Goal: Task Accomplishment & Management: Use online tool/utility

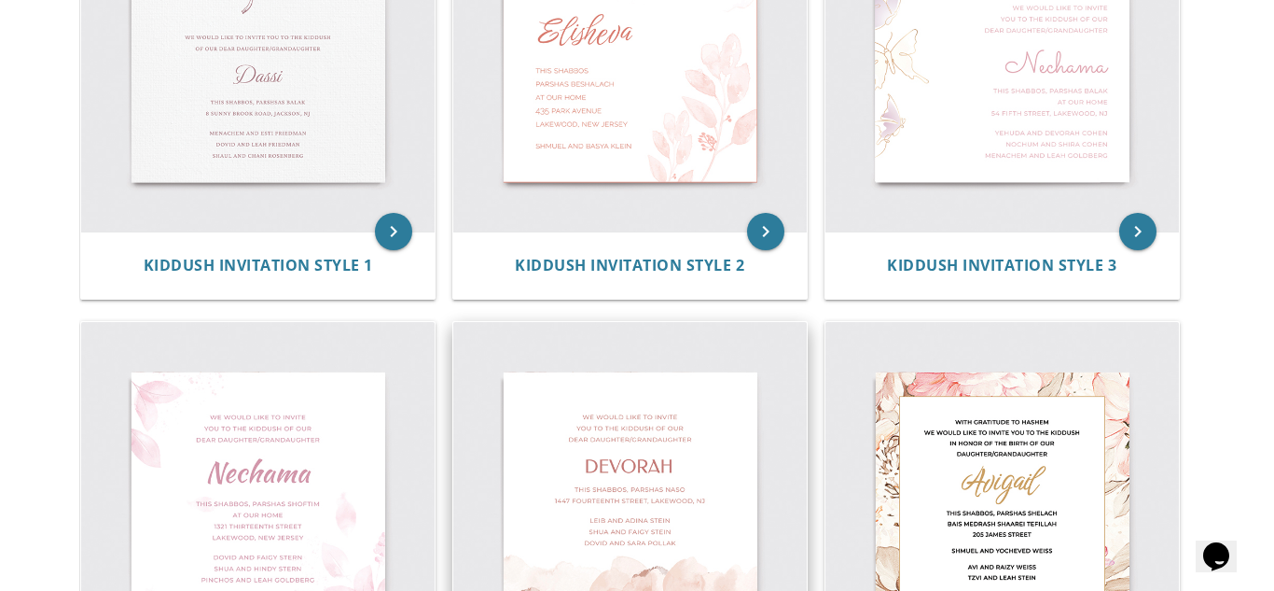
scroll to position [548, 0]
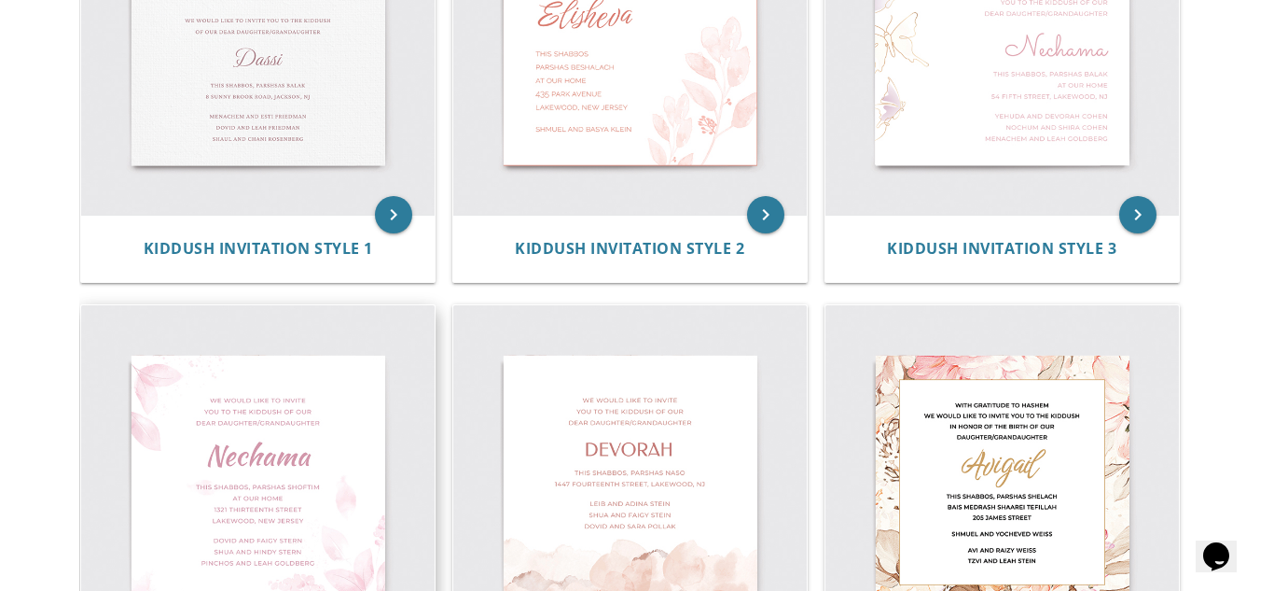
click at [269, 457] on img at bounding box center [258, 482] width 354 height 354
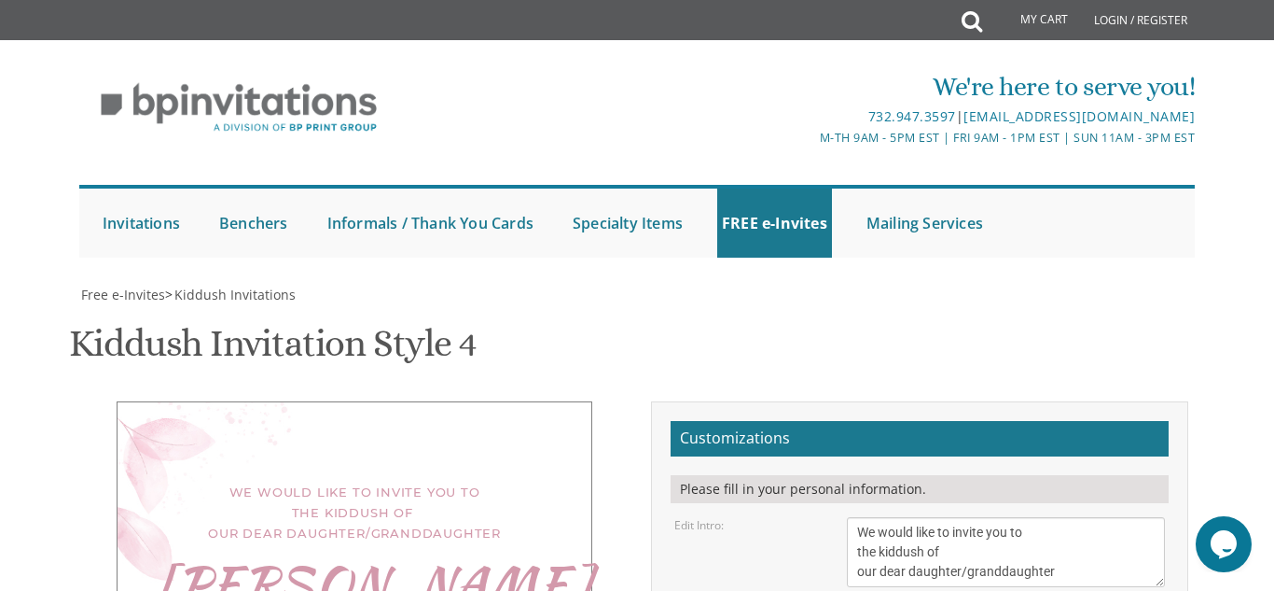
scroll to position [250, 0]
click at [857, 517] on textarea "We would like to invite you to the kiddush of our dear daughter/granddaughter" at bounding box center [1006, 552] width 318 height 70
click at [894, 517] on textarea "We would like to invite you to the kiddush of our dear daughter/granddaughter" at bounding box center [1006, 552] width 318 height 70
click at [895, 517] on textarea "We would like to invite you to the kiddush of our dear daughter/granddaughter" at bounding box center [1006, 552] width 318 height 70
click at [919, 517] on textarea "We would like to invite you to the kiddush of our dear daughter/granddaughter" at bounding box center [1006, 552] width 318 height 70
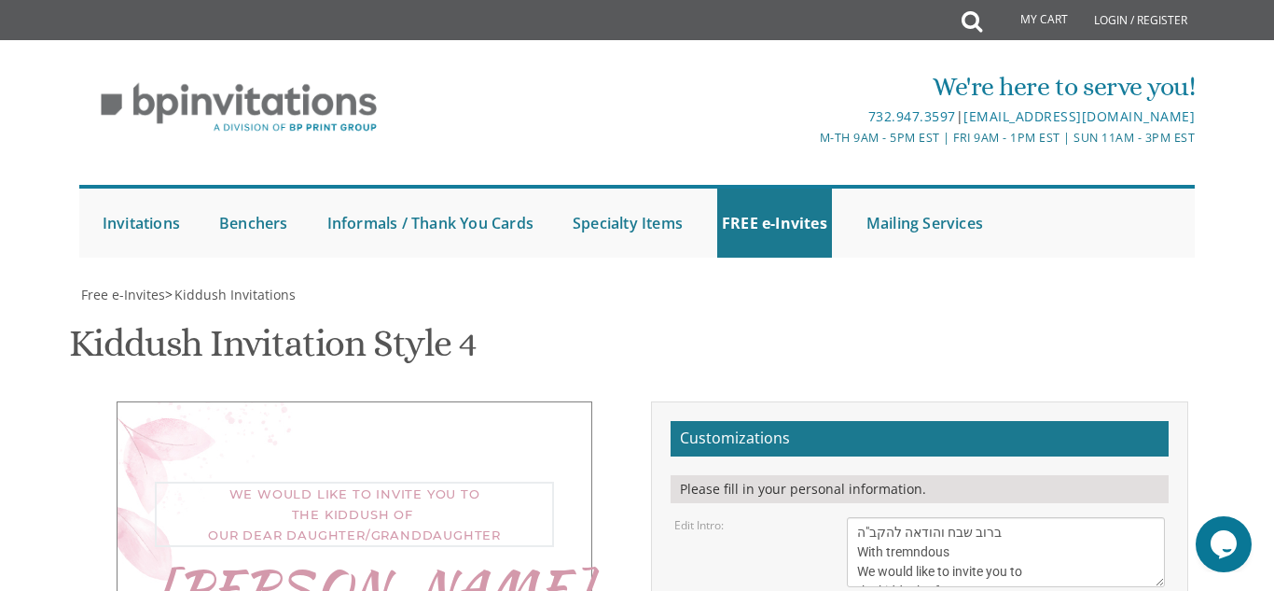
click at [923, 517] on textarea "We would like to invite you to the kiddush of our dear daughter/granddaughter" at bounding box center [1006, 552] width 318 height 70
click at [952, 517] on textarea "We would like to invite you to the kiddush of our dear daughter/granddaughter" at bounding box center [1006, 552] width 318 height 70
click at [1057, 517] on textarea "We would like to invite you to the kiddush of our dear daughter/granddaughter" at bounding box center [1006, 552] width 318 height 70
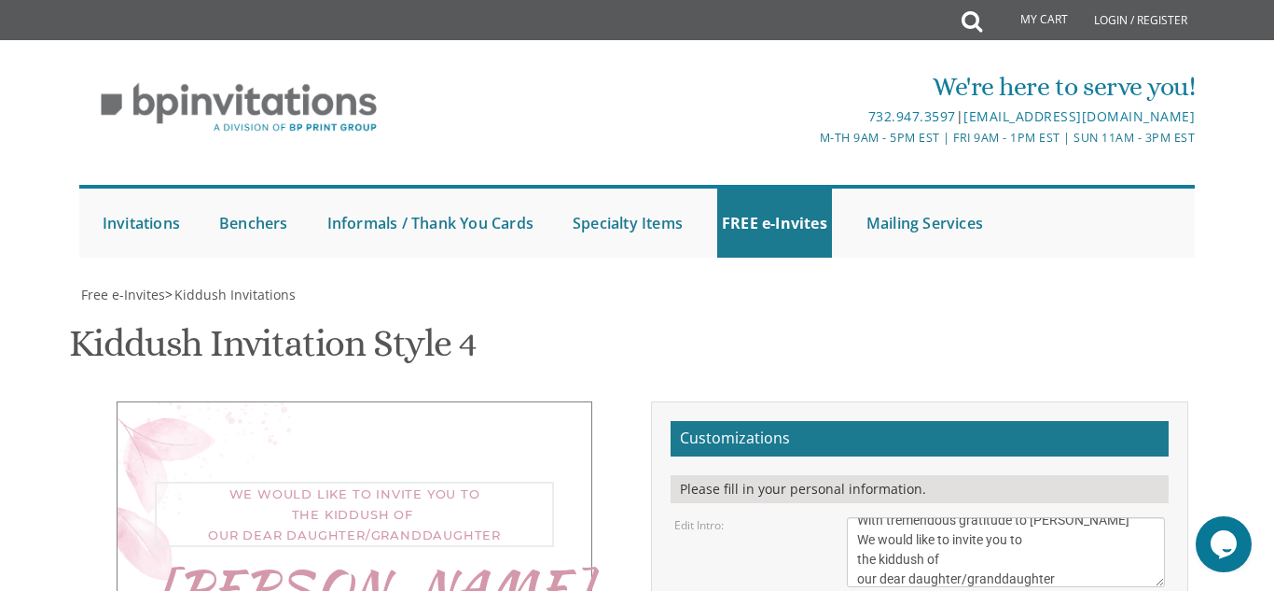
type textarea "ברוב שבח והודאה להקב"ה With tremendous gratitude to Hashem We would like to inv…"
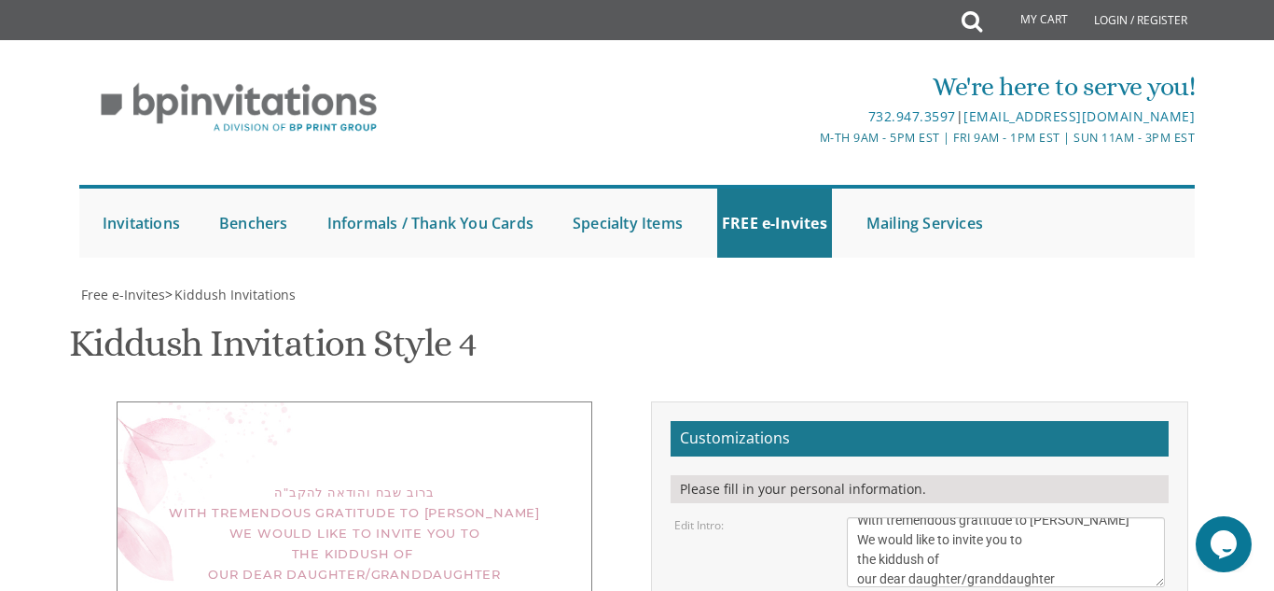
select select "70px"
type textarea "N"
type textarea "Sarah Yehudis"
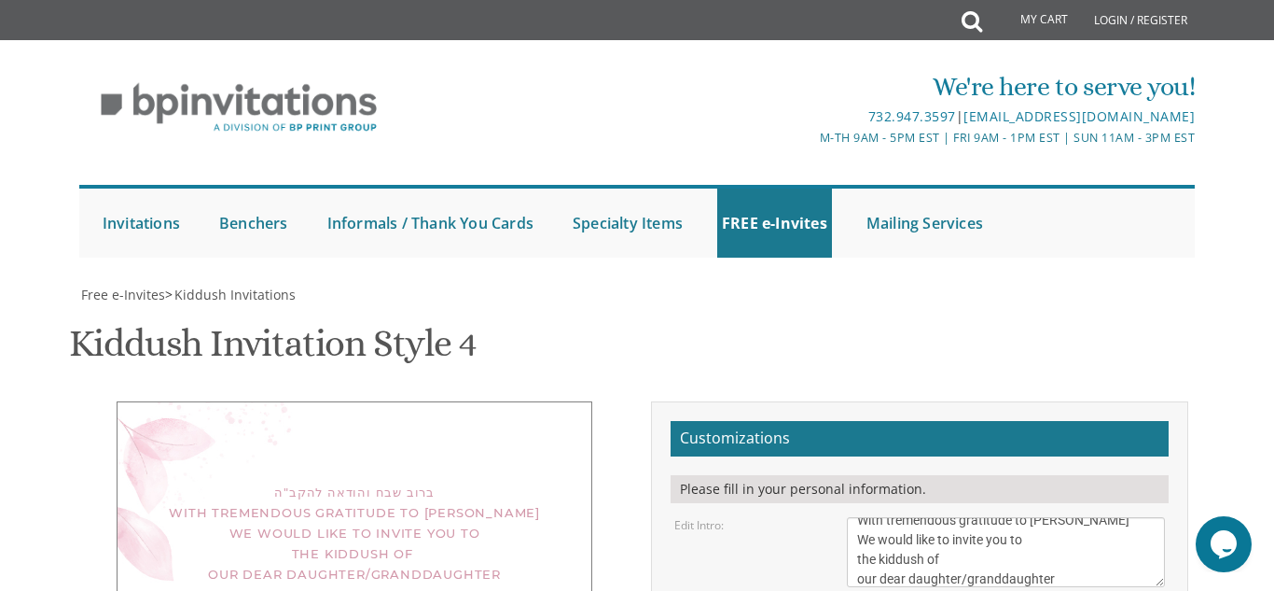
drag, startPoint x: 1056, startPoint y: 472, endPoint x: 943, endPoint y: 470, distance: 112.9
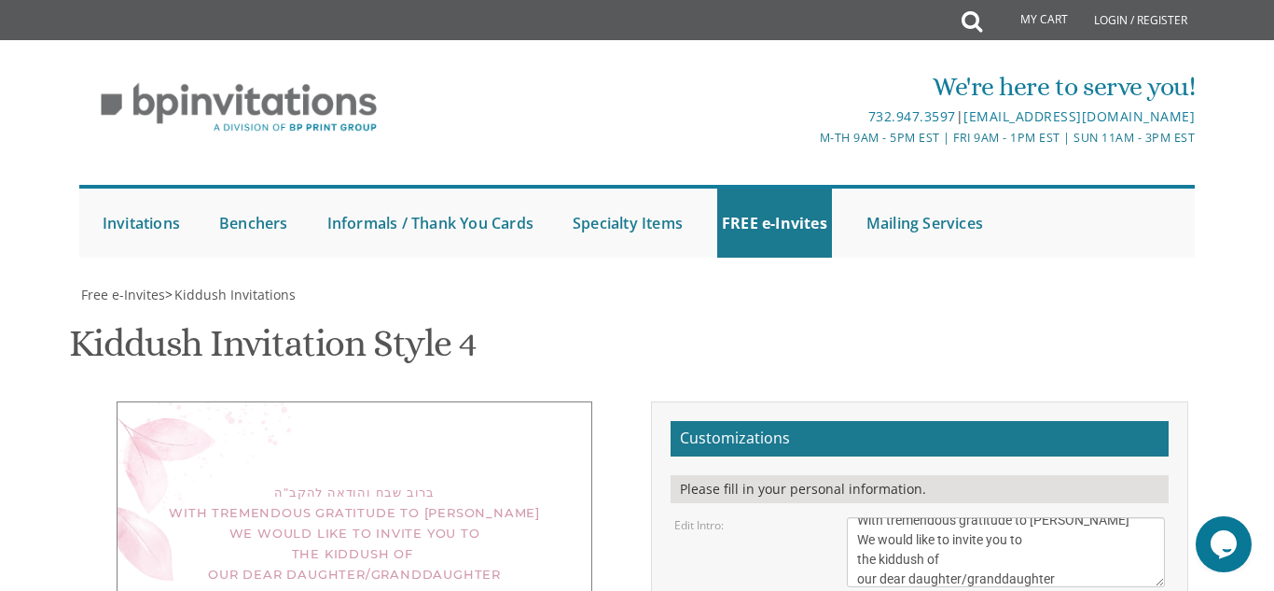
drag, startPoint x: 996, startPoint y: 530, endPoint x: 830, endPoint y: 536, distance: 166.2
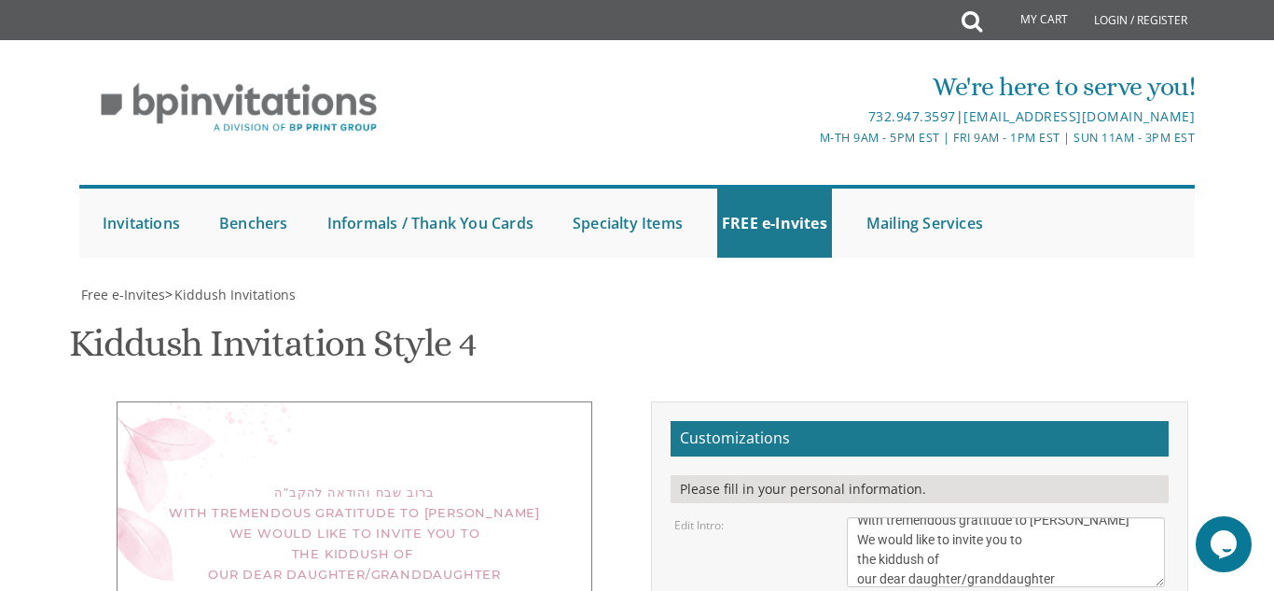
type textarea "This Shabbos, פרשת כי תצא at our home 124/6 Ma'alot Dafna Men only 11:30"
drag, startPoint x: 1036, startPoint y: 505, endPoint x: 851, endPoint y: 453, distance: 192.6
type textarea "Shmuli & Chaya Bergman"
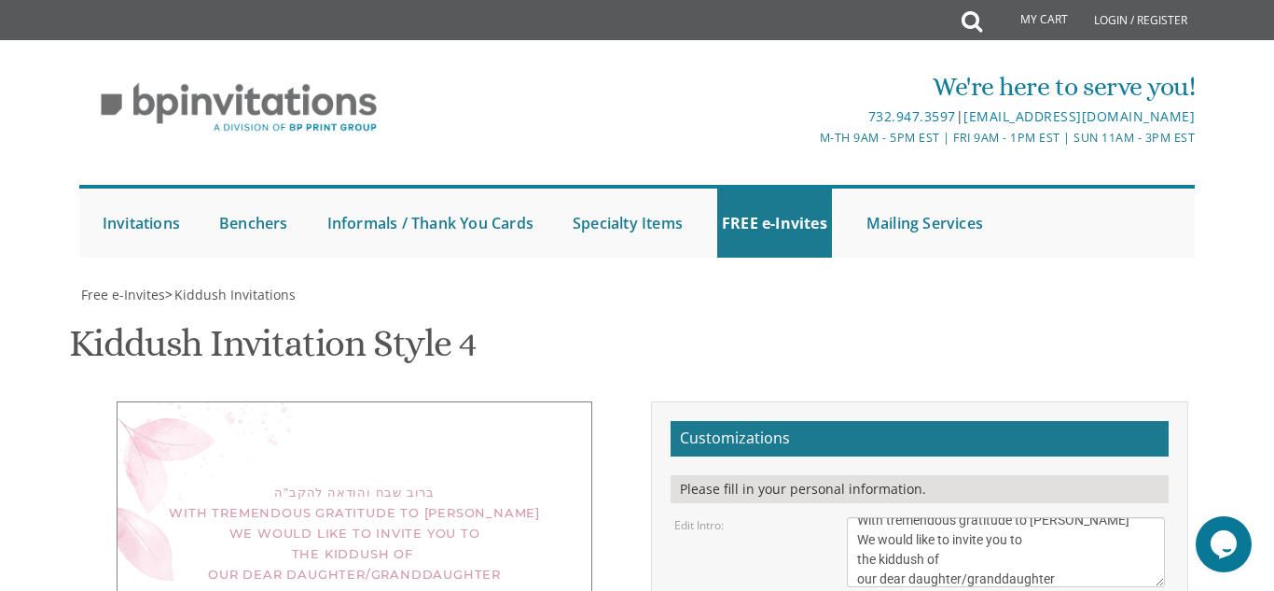
scroll to position [262, 0]
click at [1084, 421] on h2 "Customizations" at bounding box center [920, 438] width 498 height 35
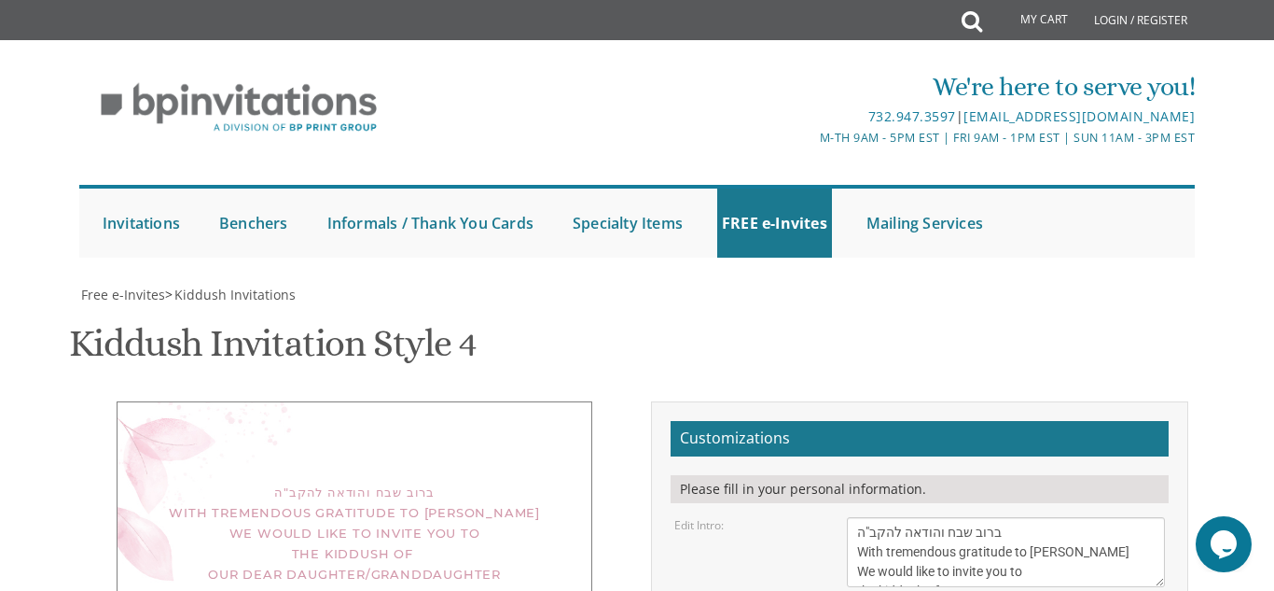
scroll to position [676, 0]
type input "x"
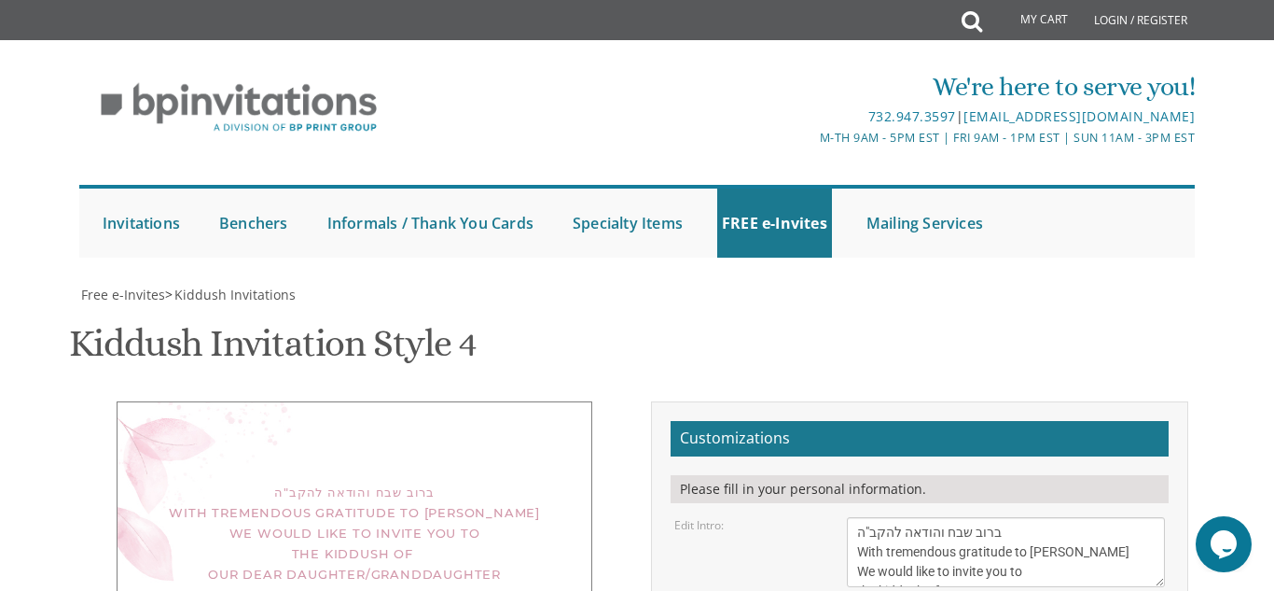
click at [1009, 517] on textarea "We would like to invite you to the kiddush of our dear daughter/granddaughter" at bounding box center [1006, 552] width 318 height 70
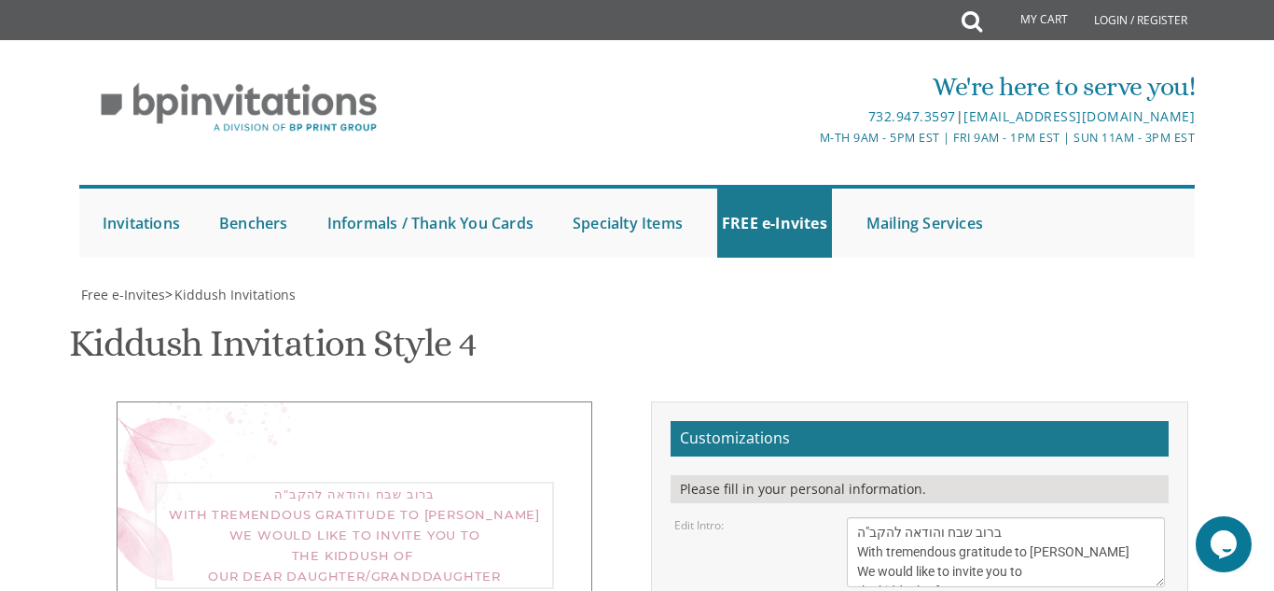
click at [1034, 517] on textarea "We would like to invite you to the kiddush of our dear daughter/granddaughter" at bounding box center [1006, 552] width 318 height 70
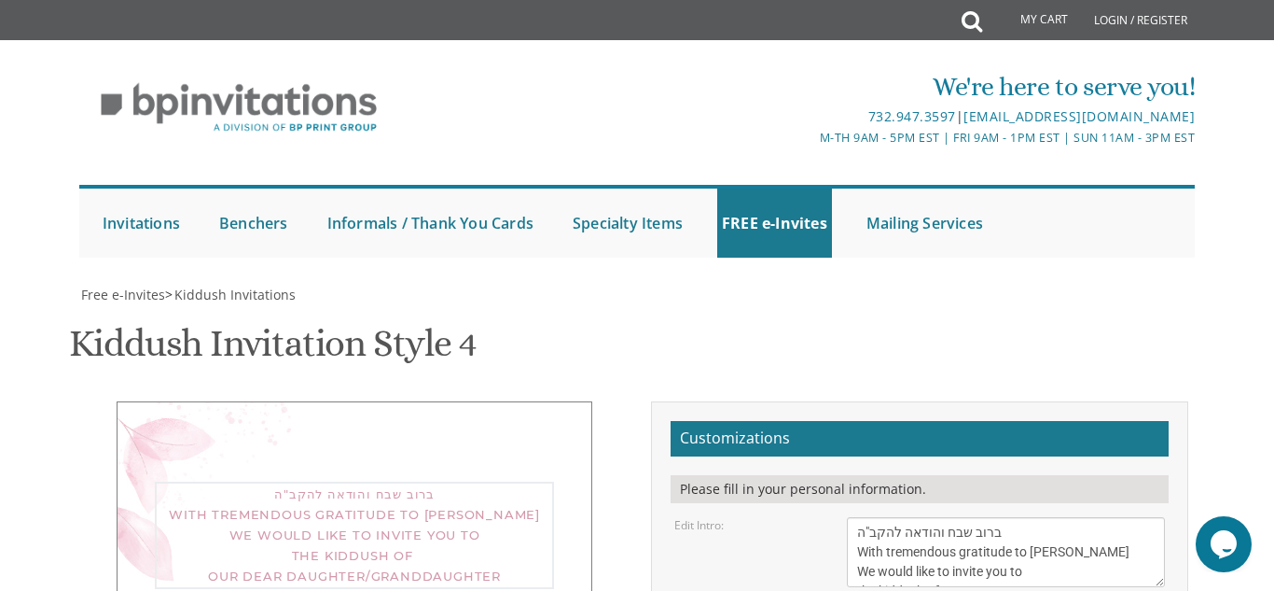
type input "c"
type input "shmulibergman1@gmail.com"
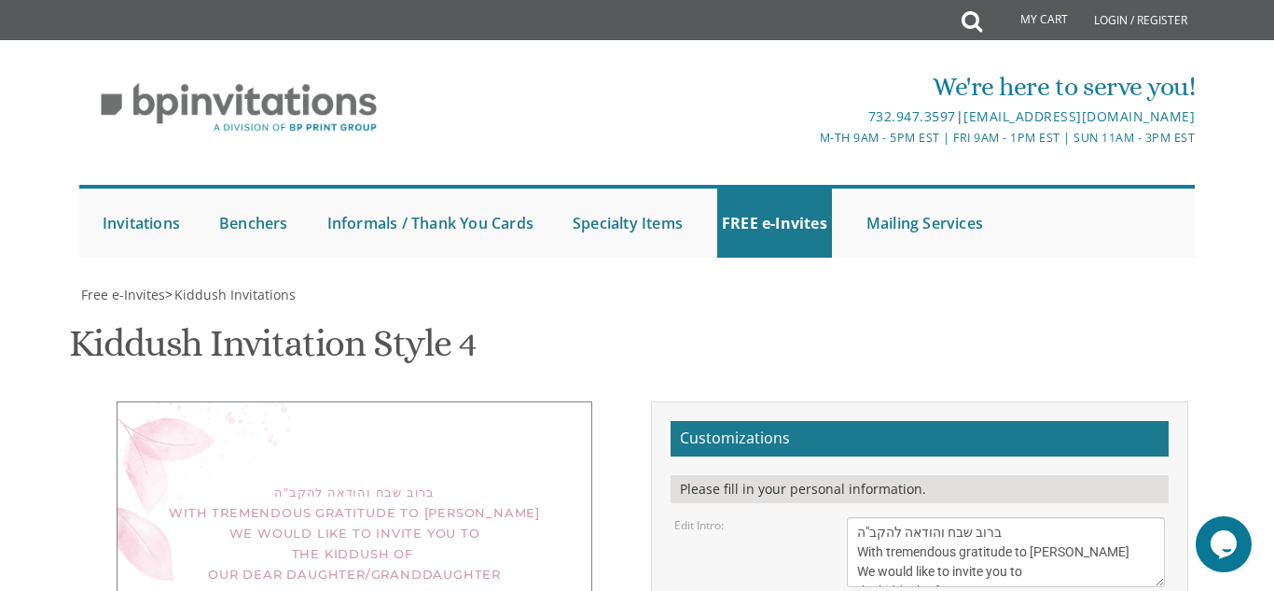
click at [989, 517] on textarea "We would like to invite you to the kiddush of our dear daughter/granddaughter" at bounding box center [1006, 552] width 318 height 70
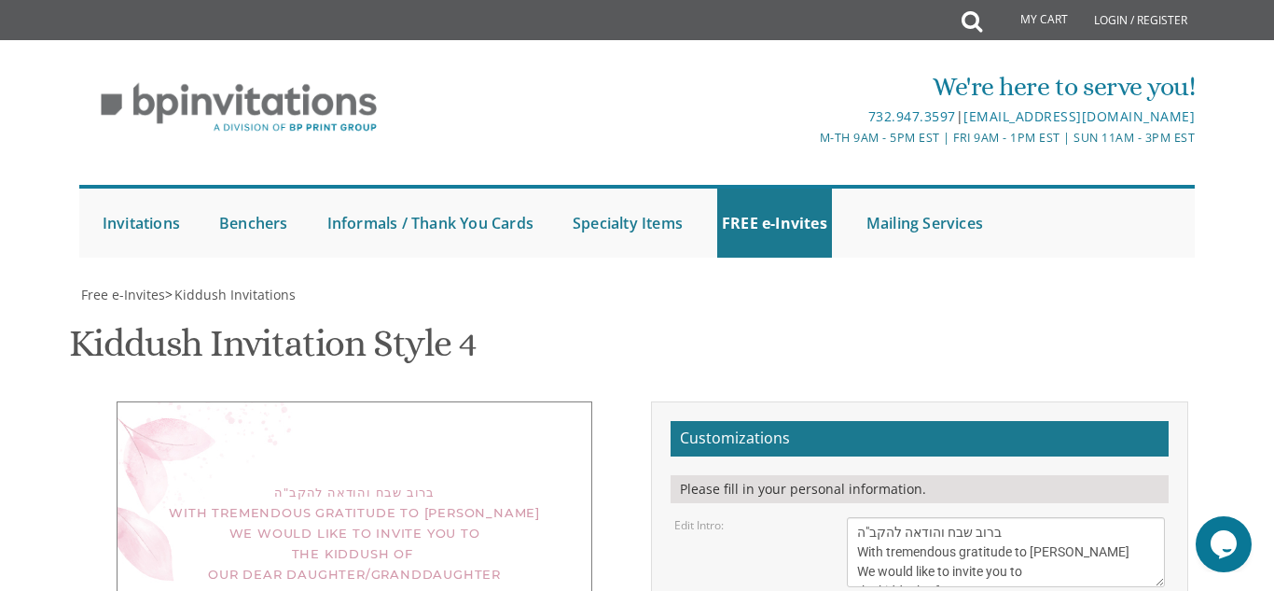
click at [993, 517] on textarea "We would like to invite you to the kiddush of our dear daughter/granddaughter" at bounding box center [1006, 552] width 318 height 70
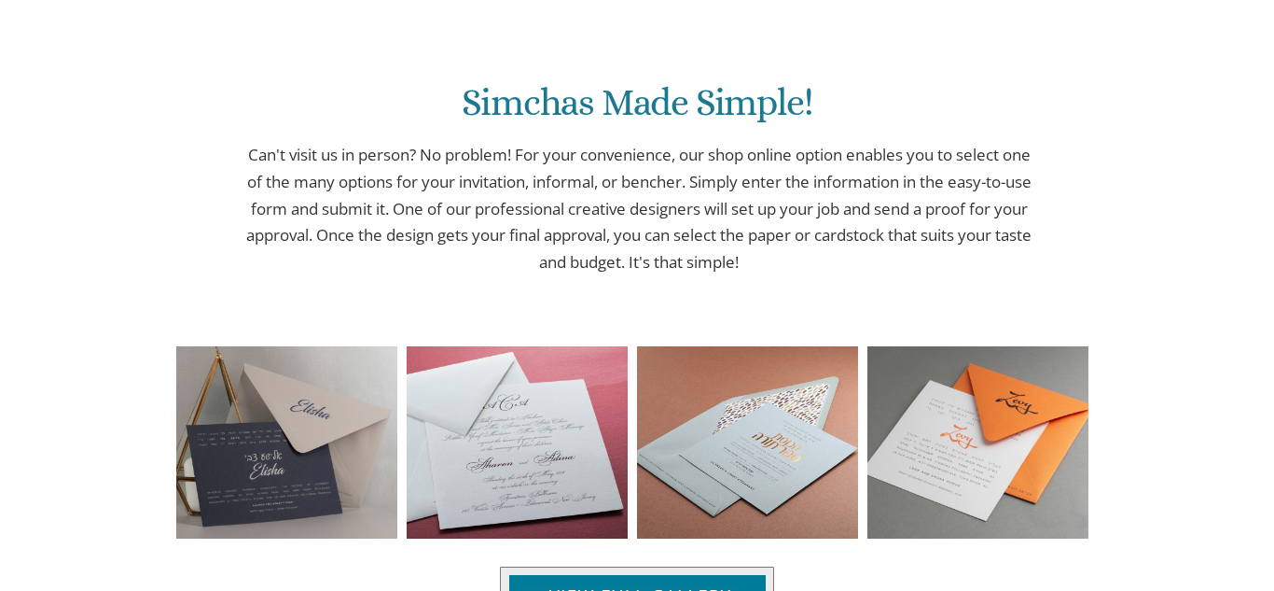
scroll to position [965, 0]
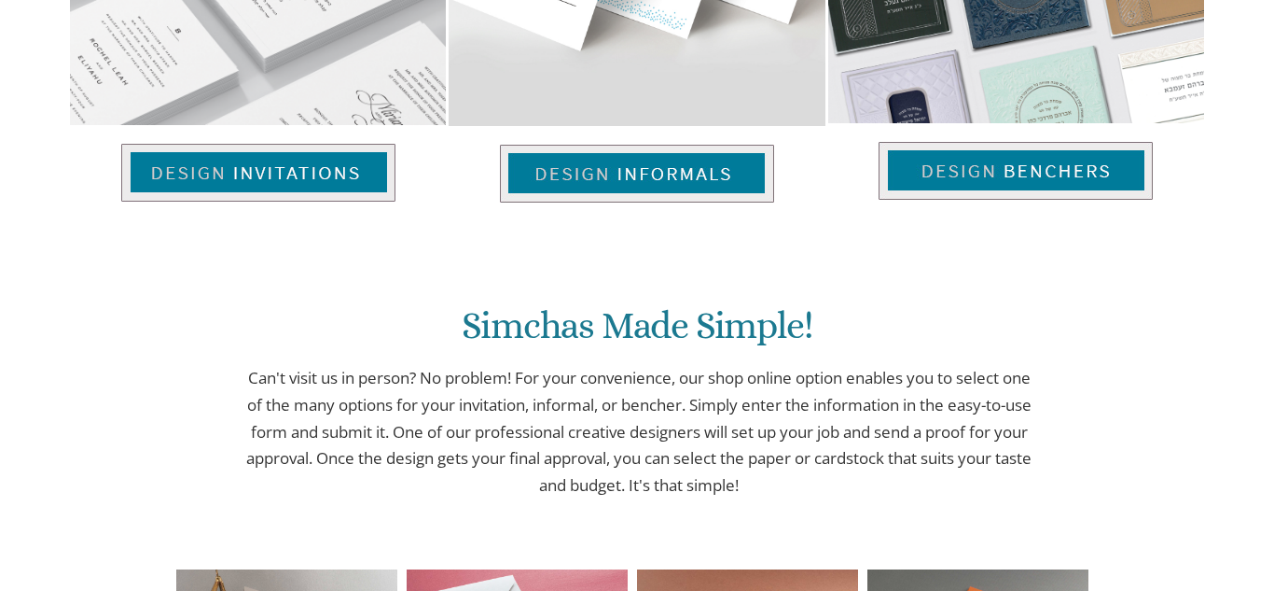
click at [775, 202] on div at bounding box center [637, -1] width 1137 height 403
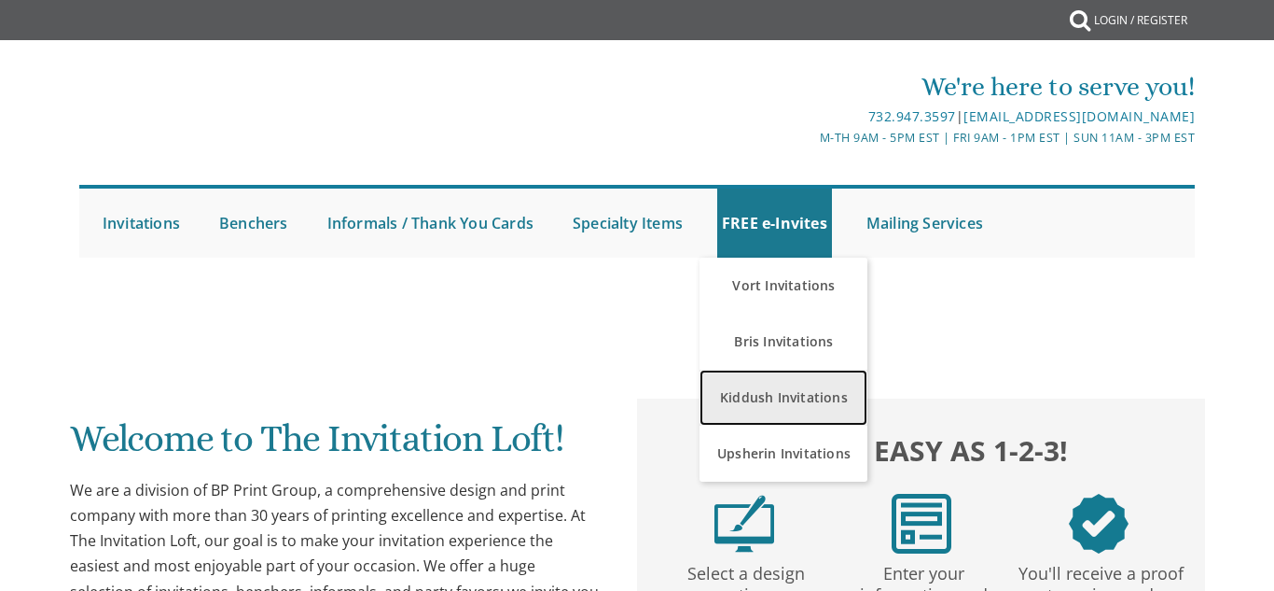
click at [801, 396] on link "Kiddush Invitations" at bounding box center [784, 397] width 168 height 56
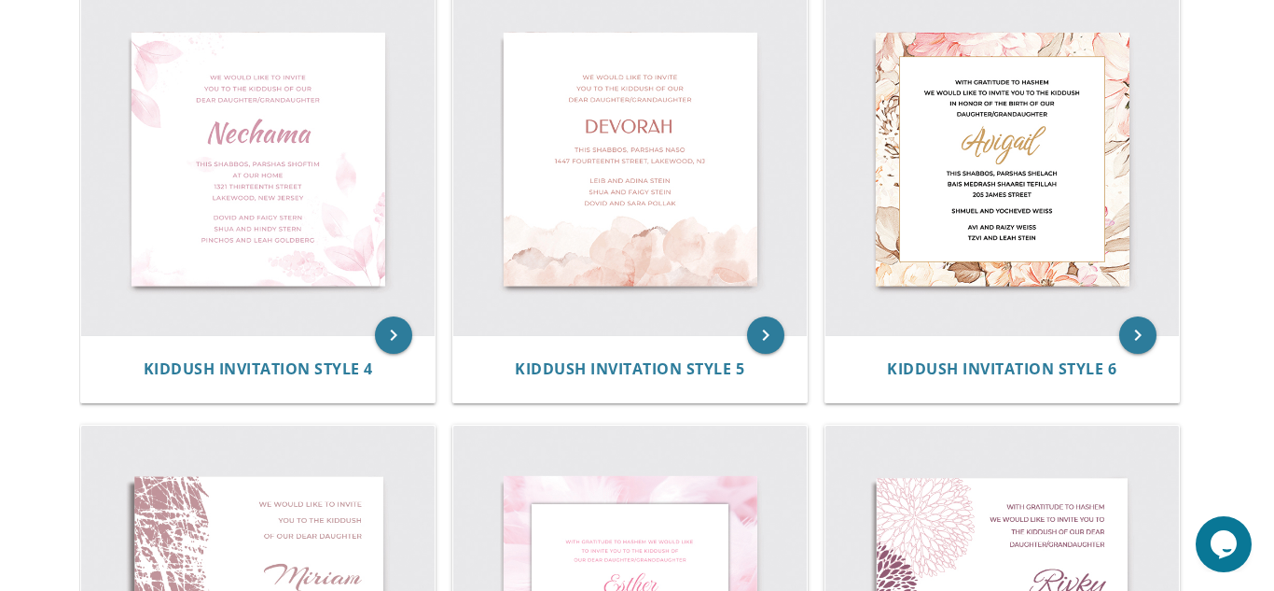
scroll to position [929, 0]
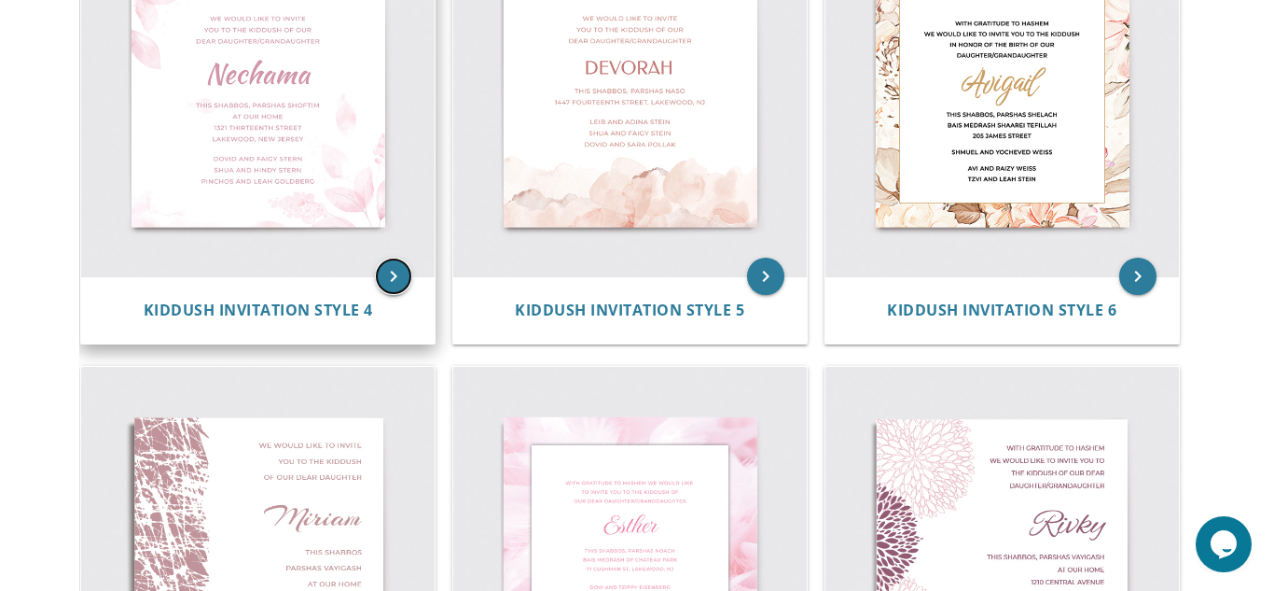
click at [394, 279] on icon "keyboard_arrow_right" at bounding box center [393, 275] width 37 height 37
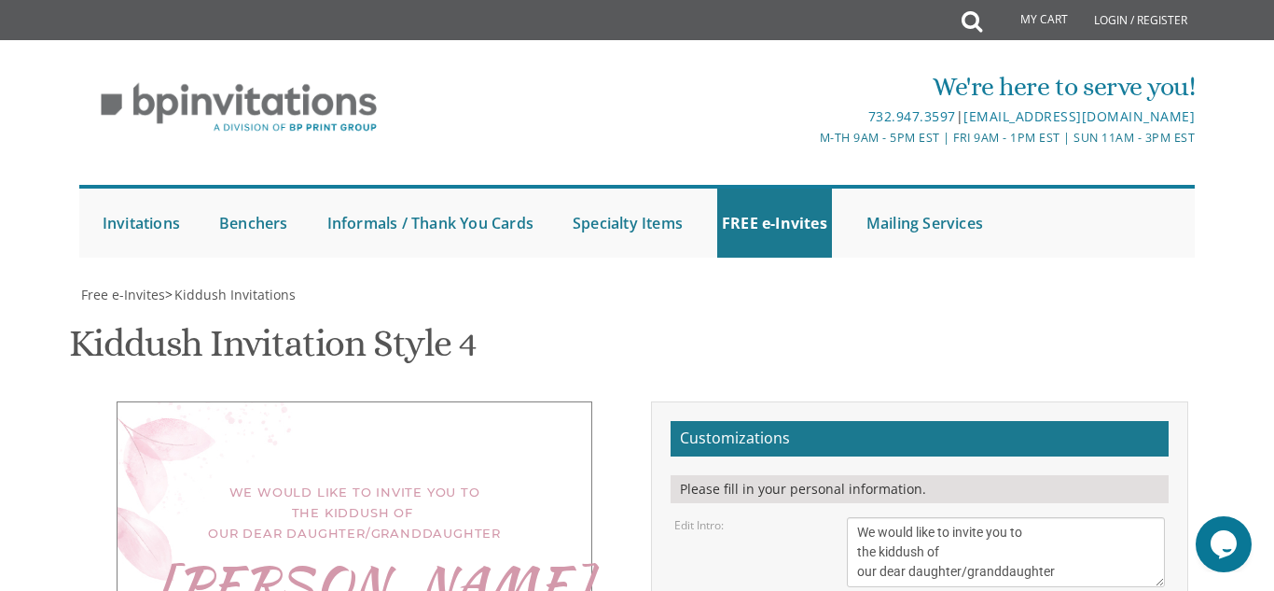
scroll to position [278, 0]
click at [856, 517] on textarea "We would like to invite you to the kiddush of our dear daughter/granddaughter" at bounding box center [1006, 552] width 318 height 70
click at [924, 517] on textarea "We would like to invite you to the kiddush of our dear daughter/granddaughter" at bounding box center [1006, 552] width 318 height 70
click at [1026, 517] on textarea "We would like to invite you to the kiddush of our dear daughter/granddaughter" at bounding box center [1006, 552] width 318 height 70
click at [981, 517] on textarea "We would like to invite you to the kiddush of our dear daughter/granddaughter" at bounding box center [1006, 552] width 318 height 70
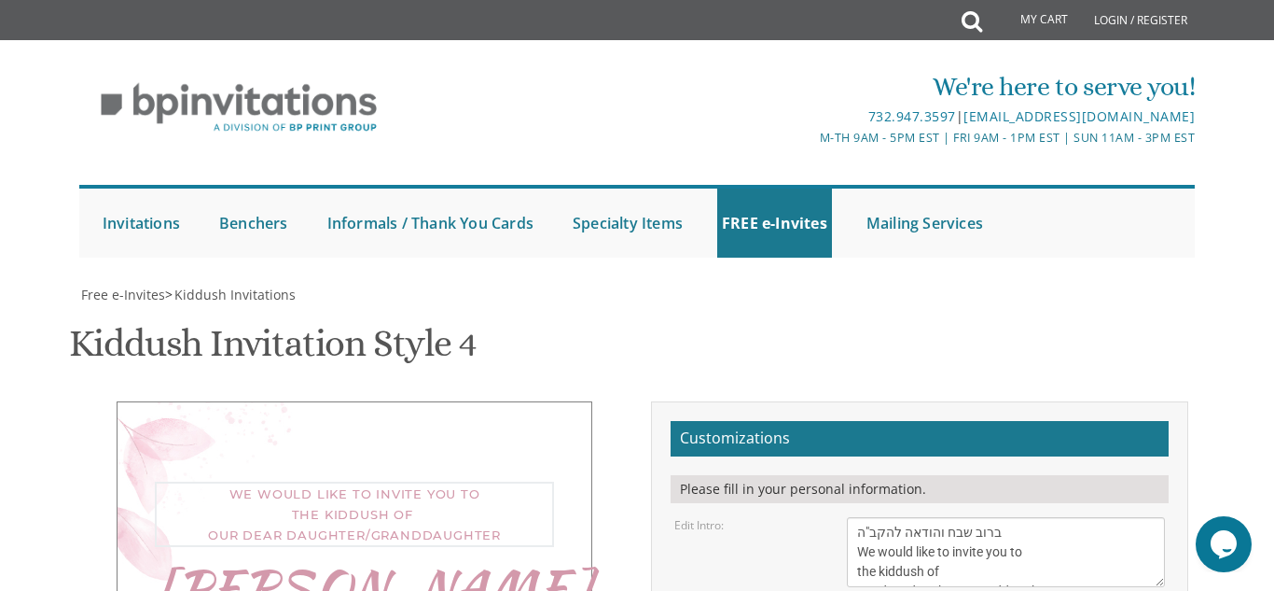
scroll to position [12, 0]
click at [962, 517] on textarea "We would like to invite you to the kiddush of our dear daughter/granddaughter" at bounding box center [1006, 552] width 318 height 70
type textarea "ברוב שבח והודאה להקב"ה We would like to invite you to the kiddush of our dear d…"
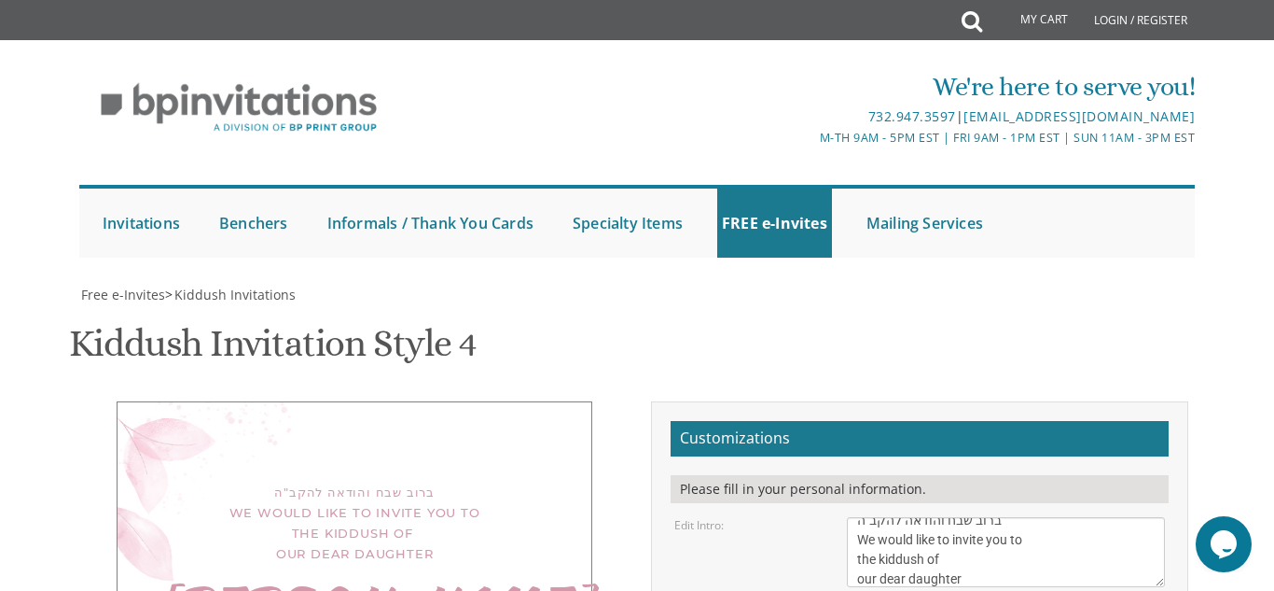
select select "70px"
type textarea "N"
type textarea "[PERSON_NAME]"
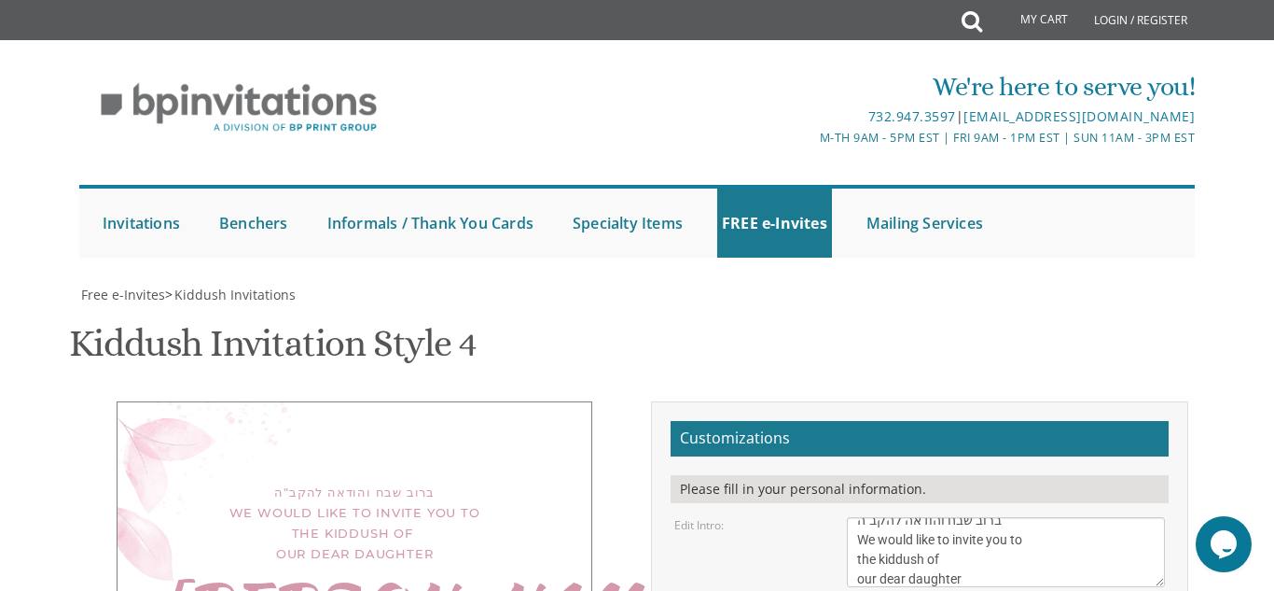
drag, startPoint x: 1000, startPoint y: 501, endPoint x: 855, endPoint y: 481, distance: 145.9
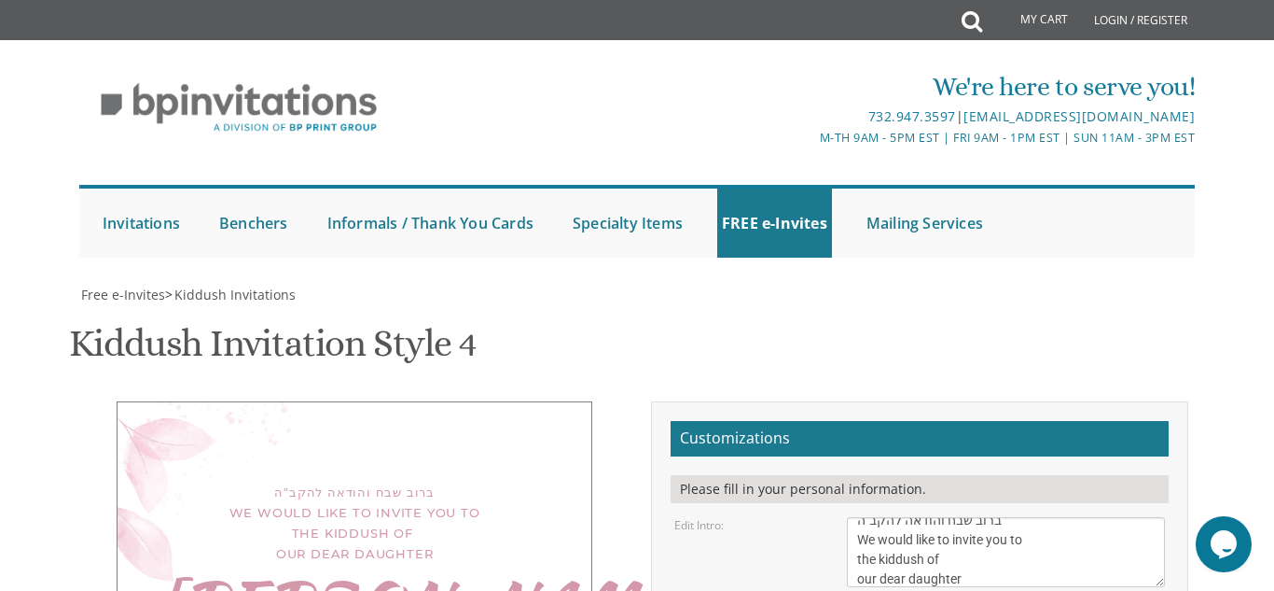
type textarea "This Shabbos, פרשת כי תצא at our home 124/6 Ma'alot Dafna Men only 11:30"
drag, startPoint x: 1049, startPoint y: 506, endPoint x: 837, endPoint y: 437, distance: 222.7
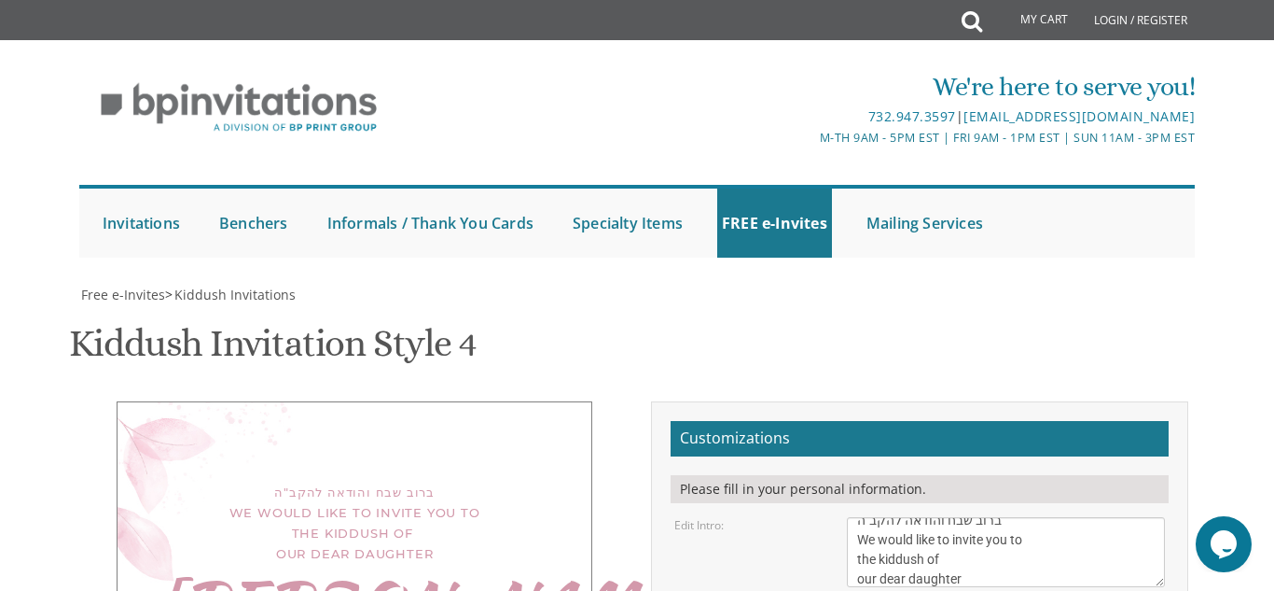
type textarea "Shmuli & [PERSON_NAME]"
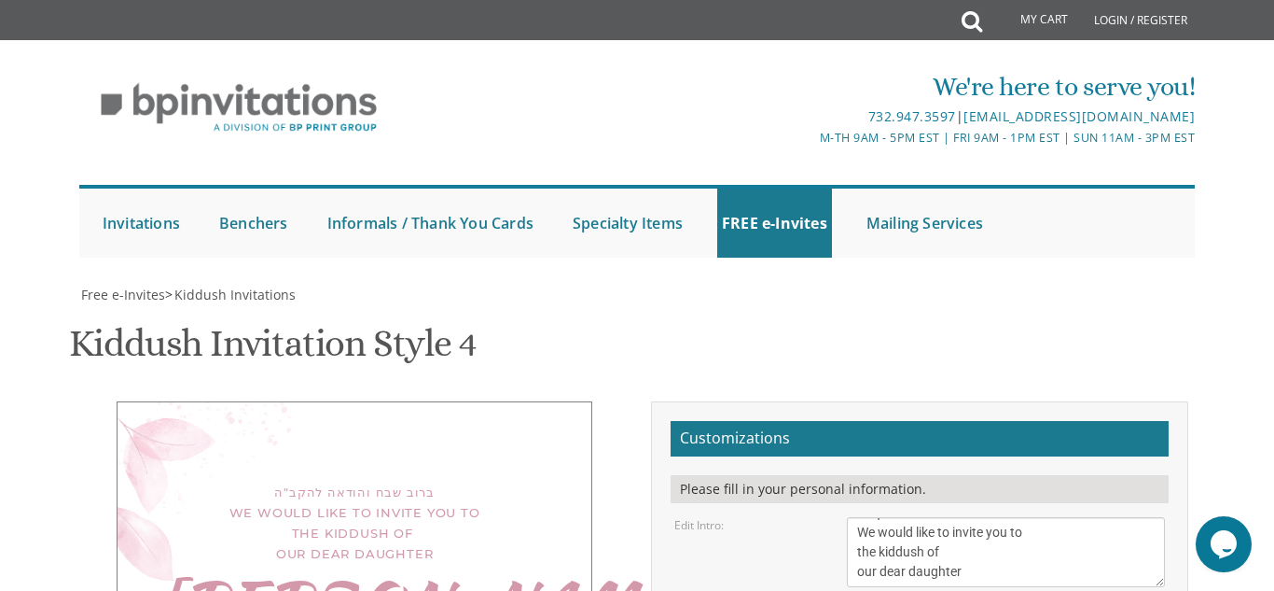
type input "[EMAIL_ADDRESS][DOMAIN_NAME]"
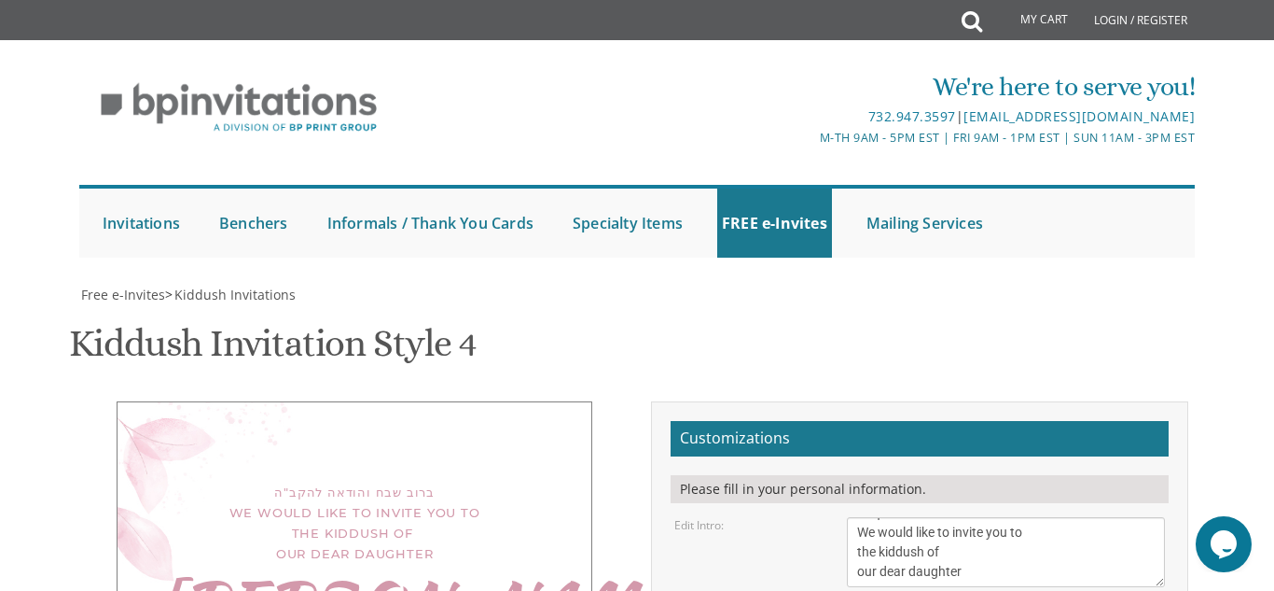
scroll to position [20, 0]
click at [994, 517] on textarea "We would like to invite you to the kiddush of our dear daughter/granddaughter" at bounding box center [1006, 552] width 318 height 70
